Goal: Information Seeking & Learning: Learn about a topic

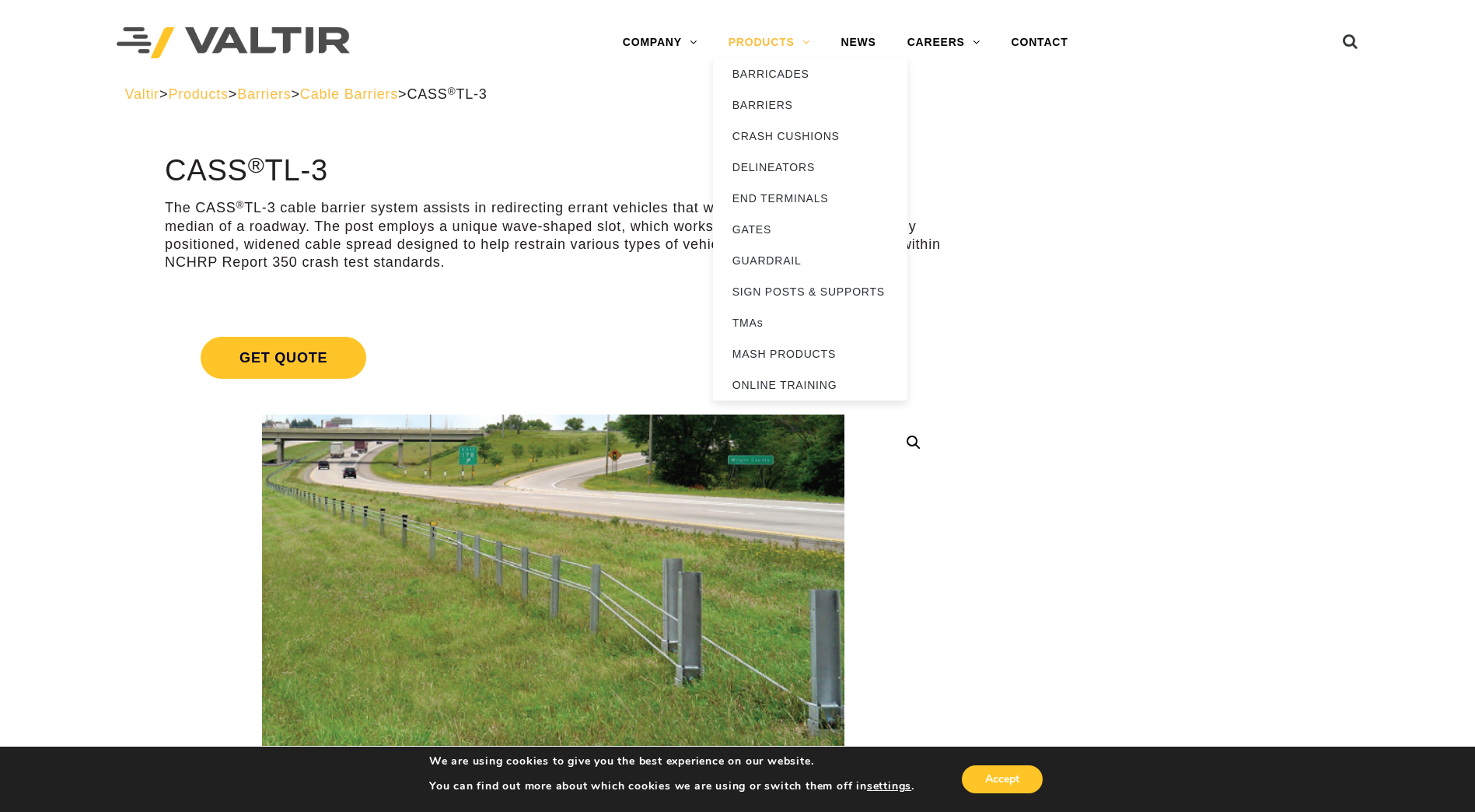
click at [795, 40] on link "PRODUCTS" at bounding box center [770, 43] width 113 height 31
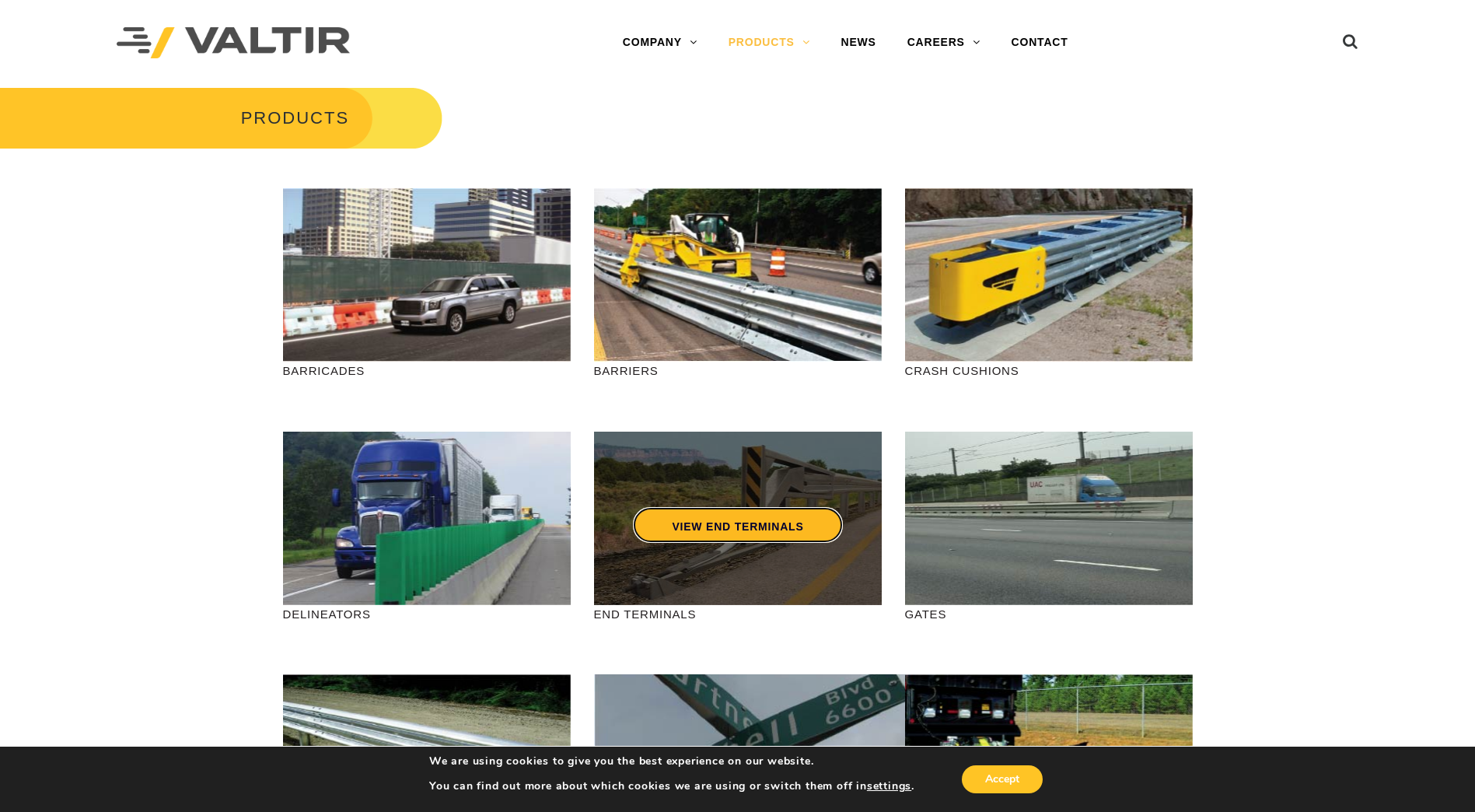
click at [742, 523] on link "VIEW END TERMINALS" at bounding box center [738, 525] width 209 height 36
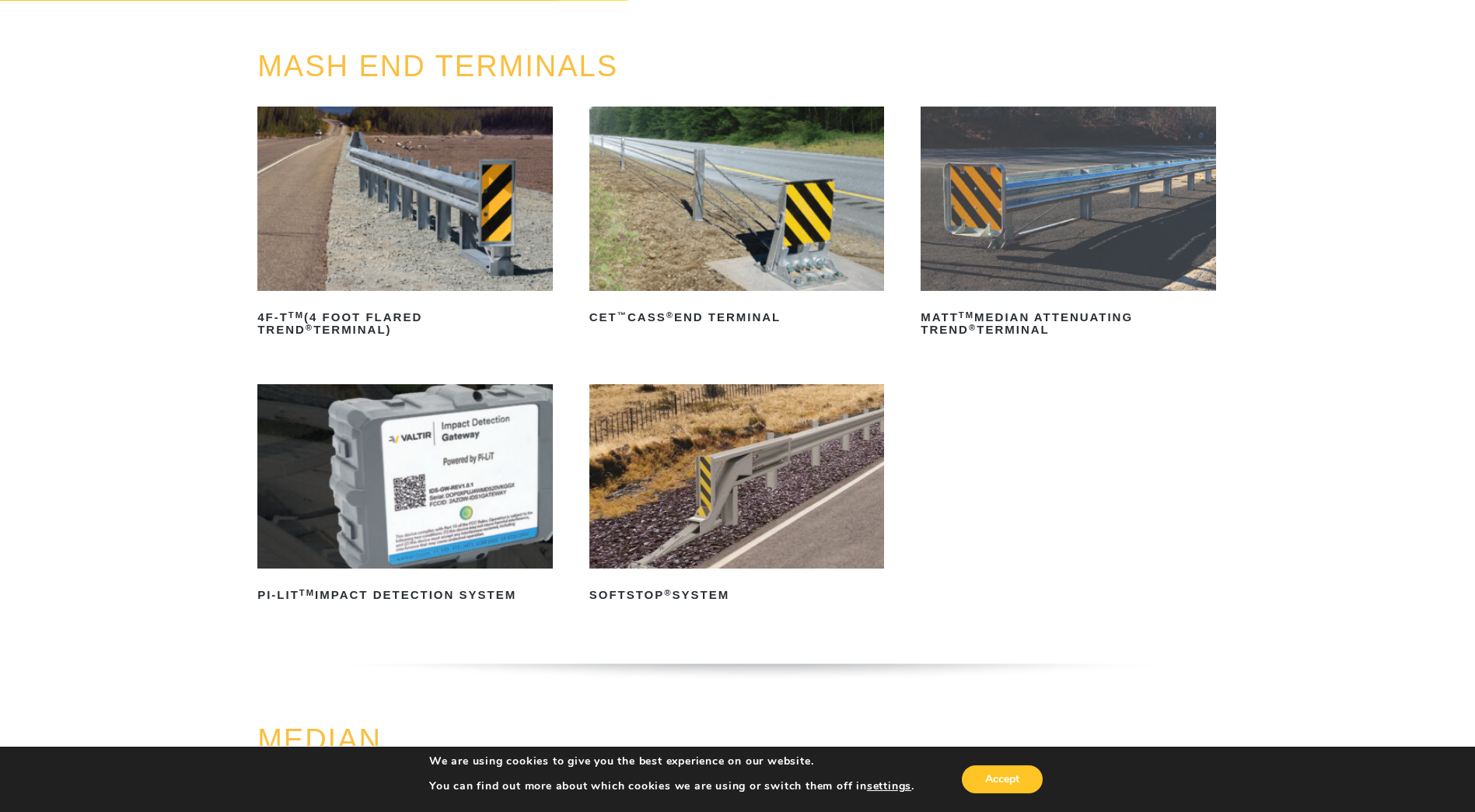
scroll to position [156, 0]
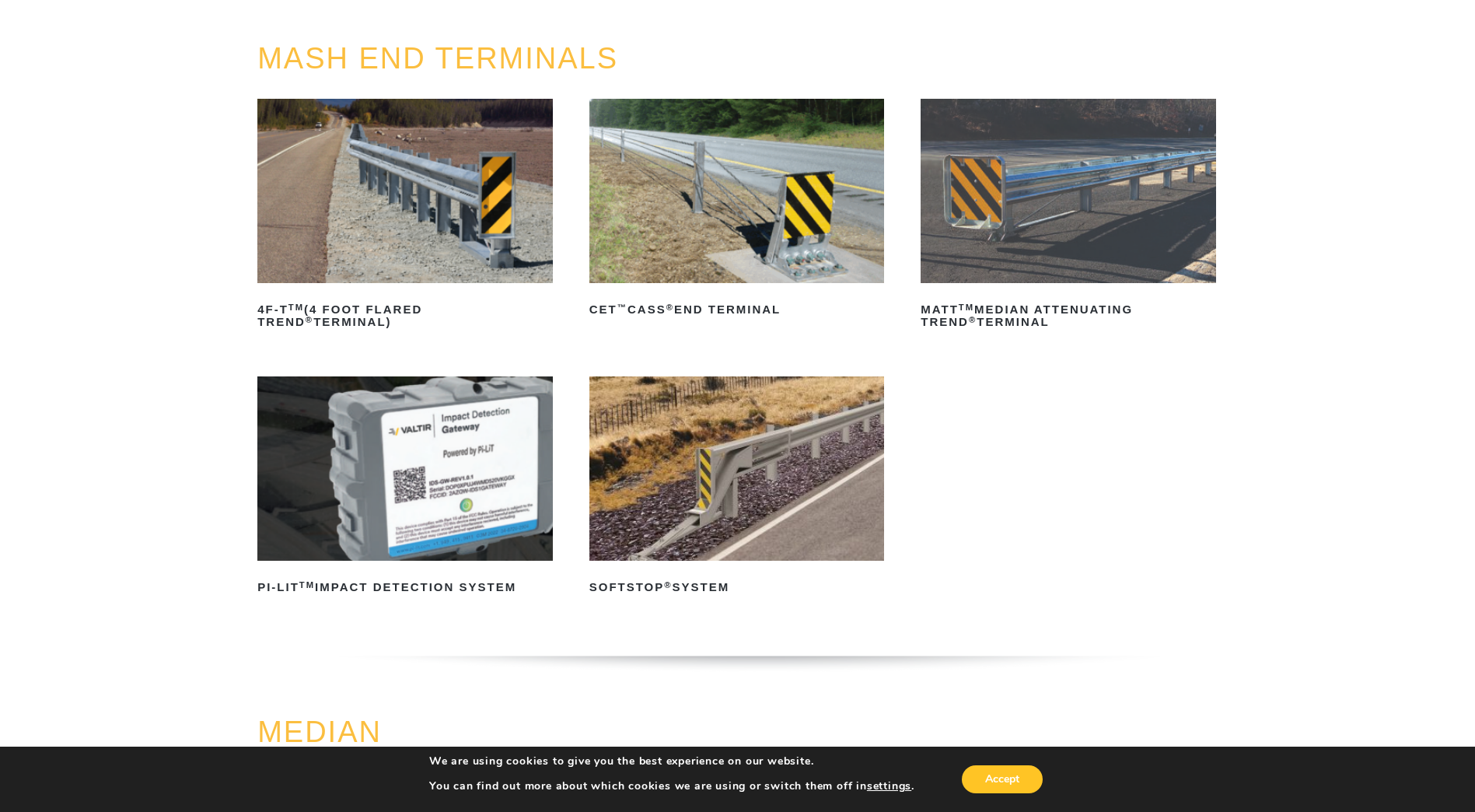
click at [743, 462] on img at bounding box center [738, 468] width 295 height 184
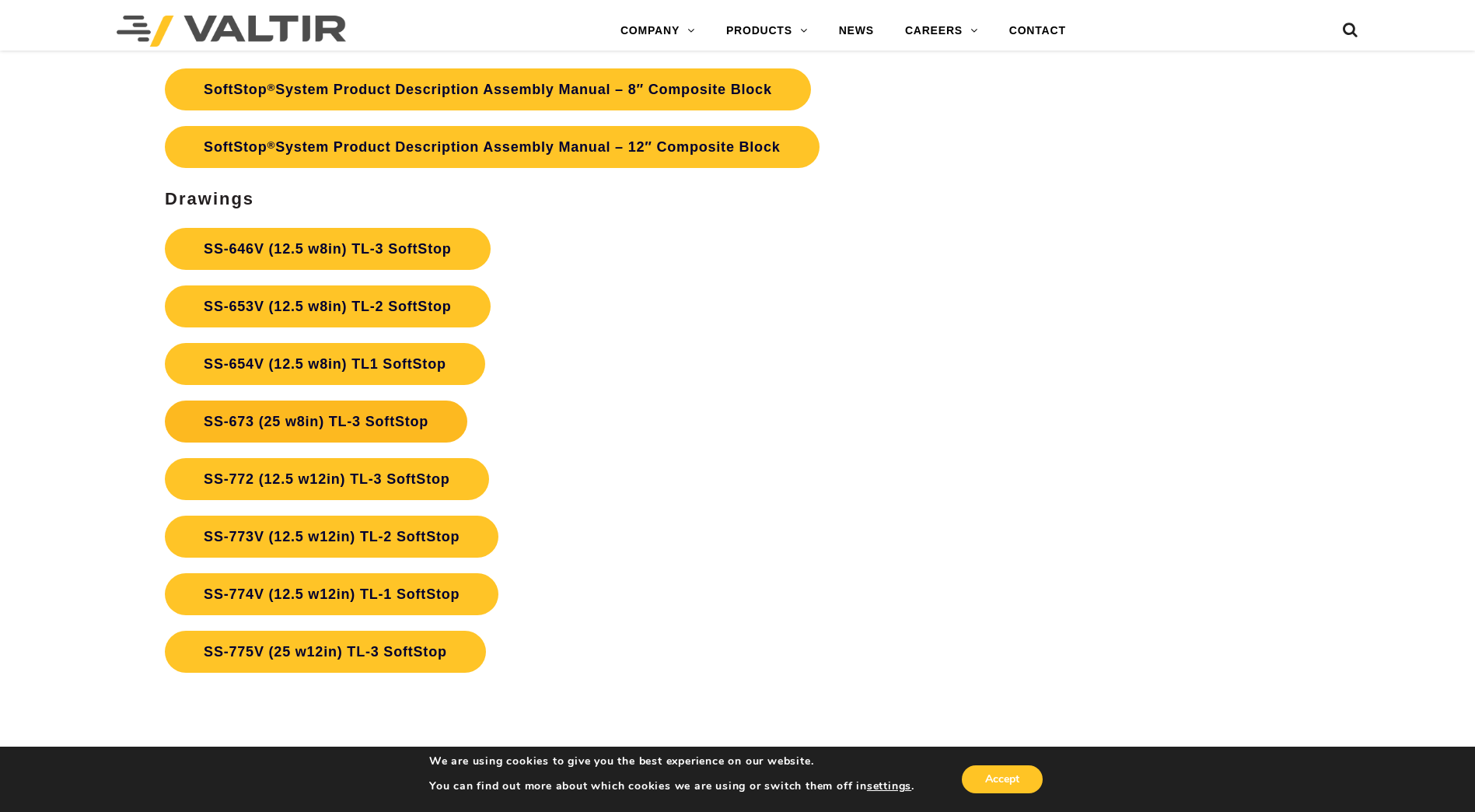
scroll to position [5702, 0]
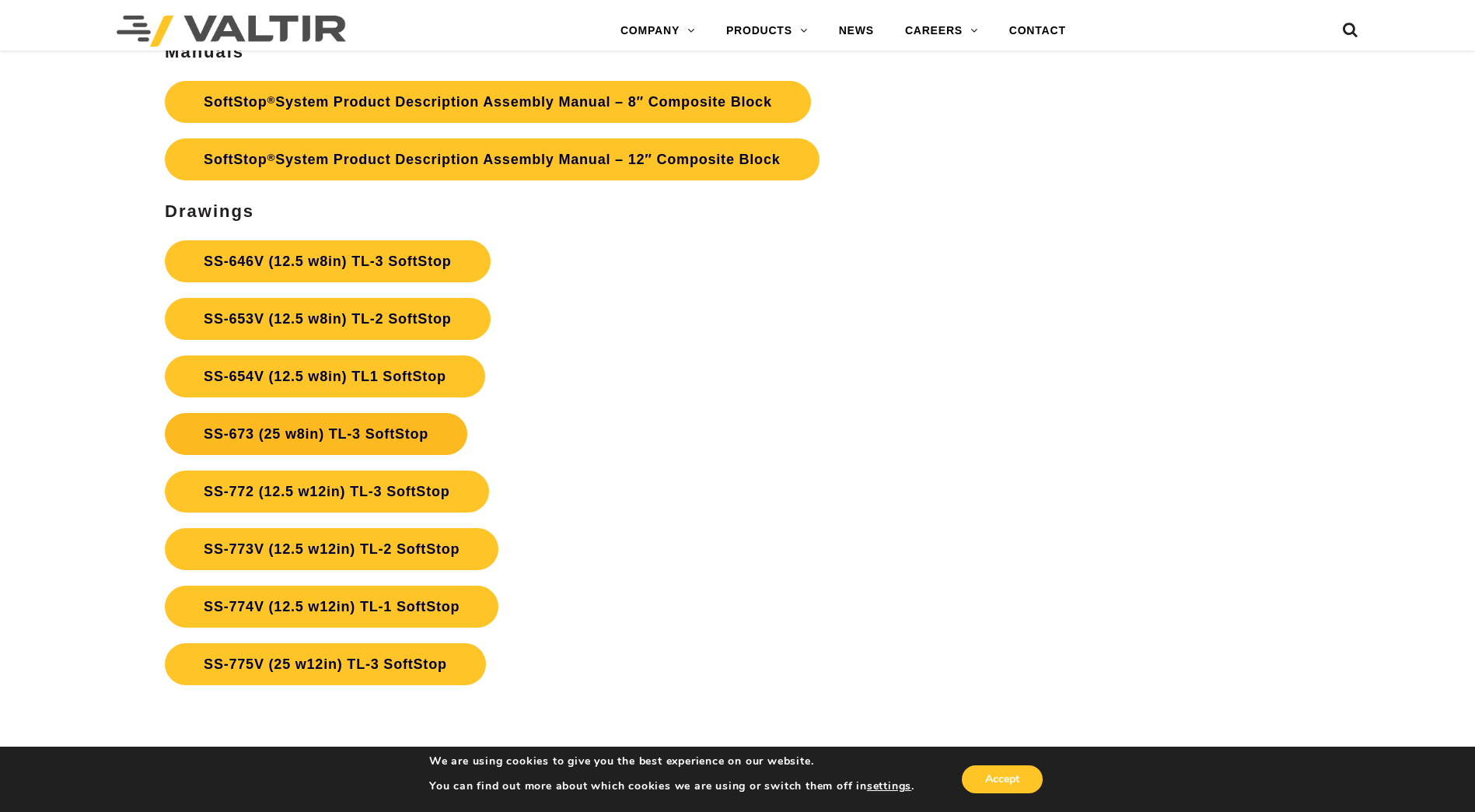
click at [331, 435] on link "SS-673 (25 w8in) TL-3 SoftStop" at bounding box center [316, 433] width 302 height 42
